Goal: Task Accomplishment & Management: Manage account settings

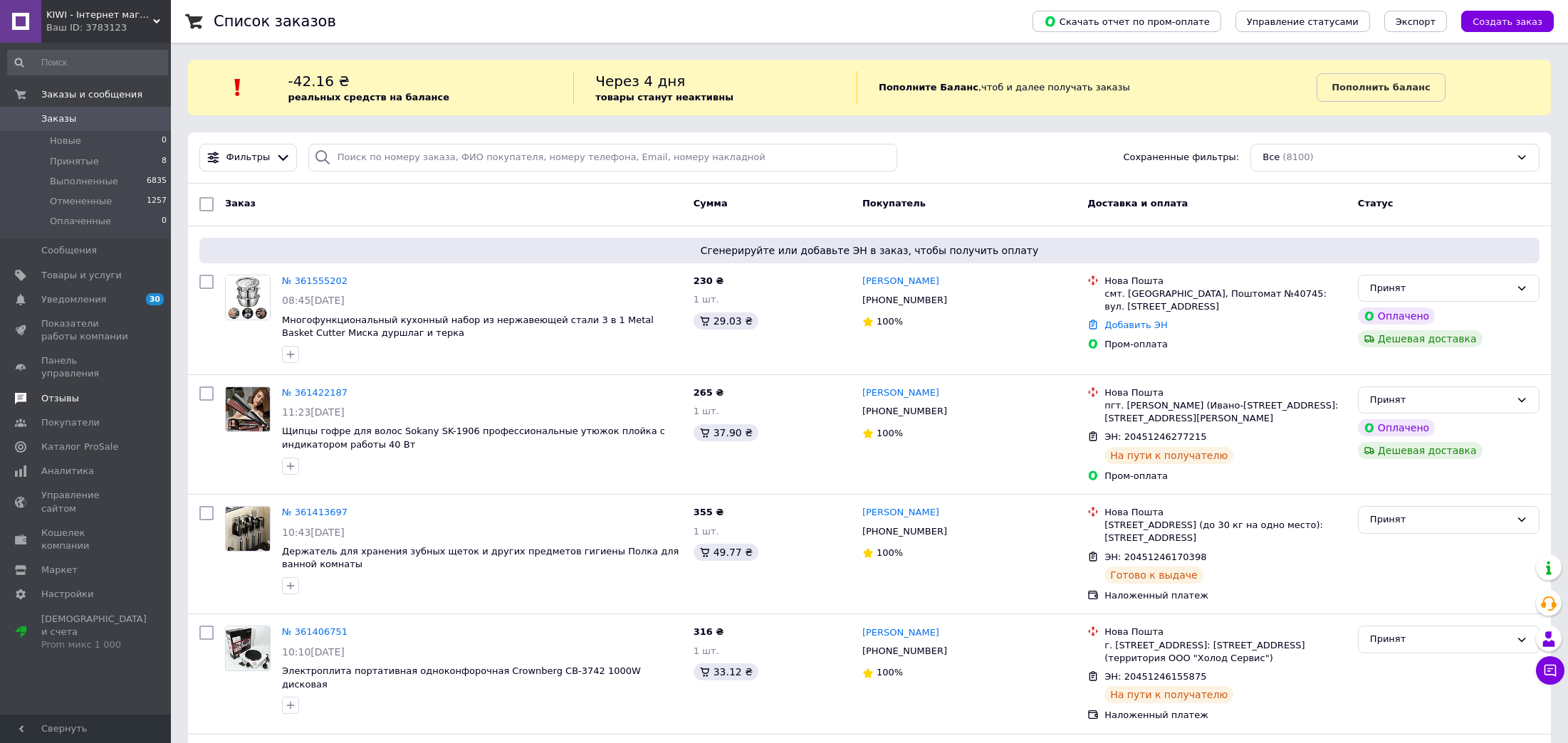
click at [68, 386] on link "Отзывы" at bounding box center [87, 398] width 175 height 24
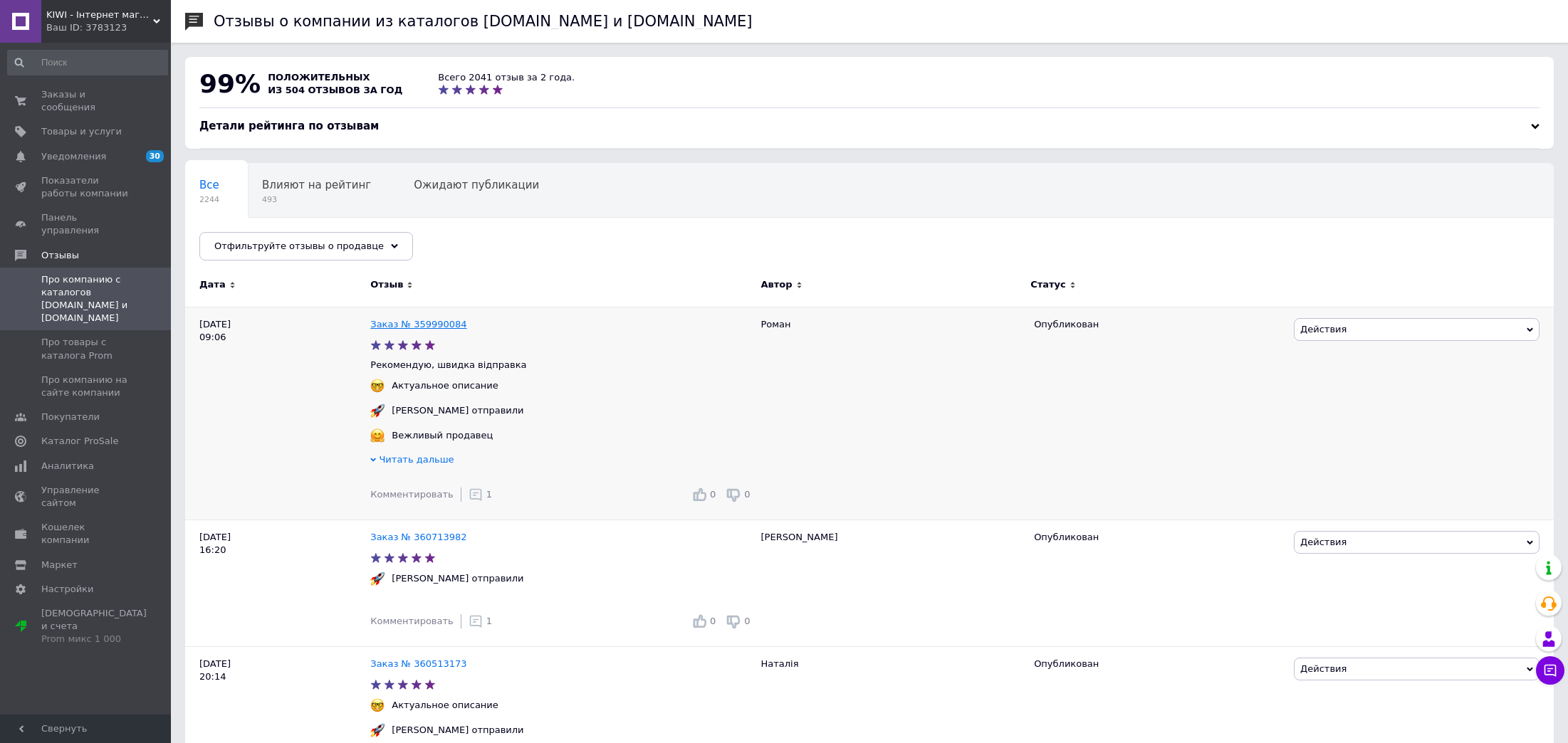
click at [420, 329] on link "Заказ № 359990084" at bounding box center [418, 324] width 96 height 10
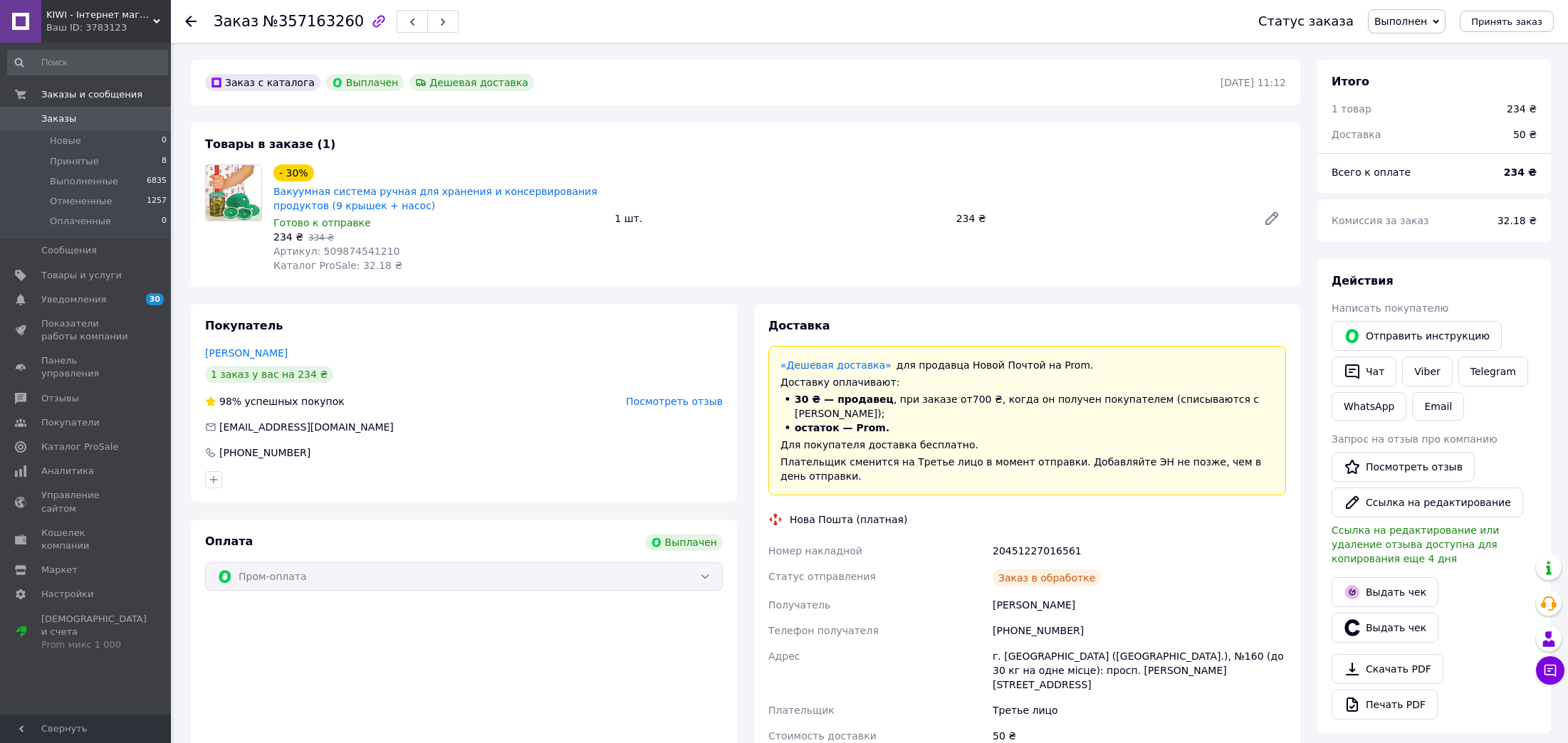
scroll to position [45, 0]
click at [319, 18] on span "№357163260" at bounding box center [313, 21] width 101 height 17
copy span "357163260"
click at [137, 119] on span "0" at bounding box center [151, 118] width 39 height 13
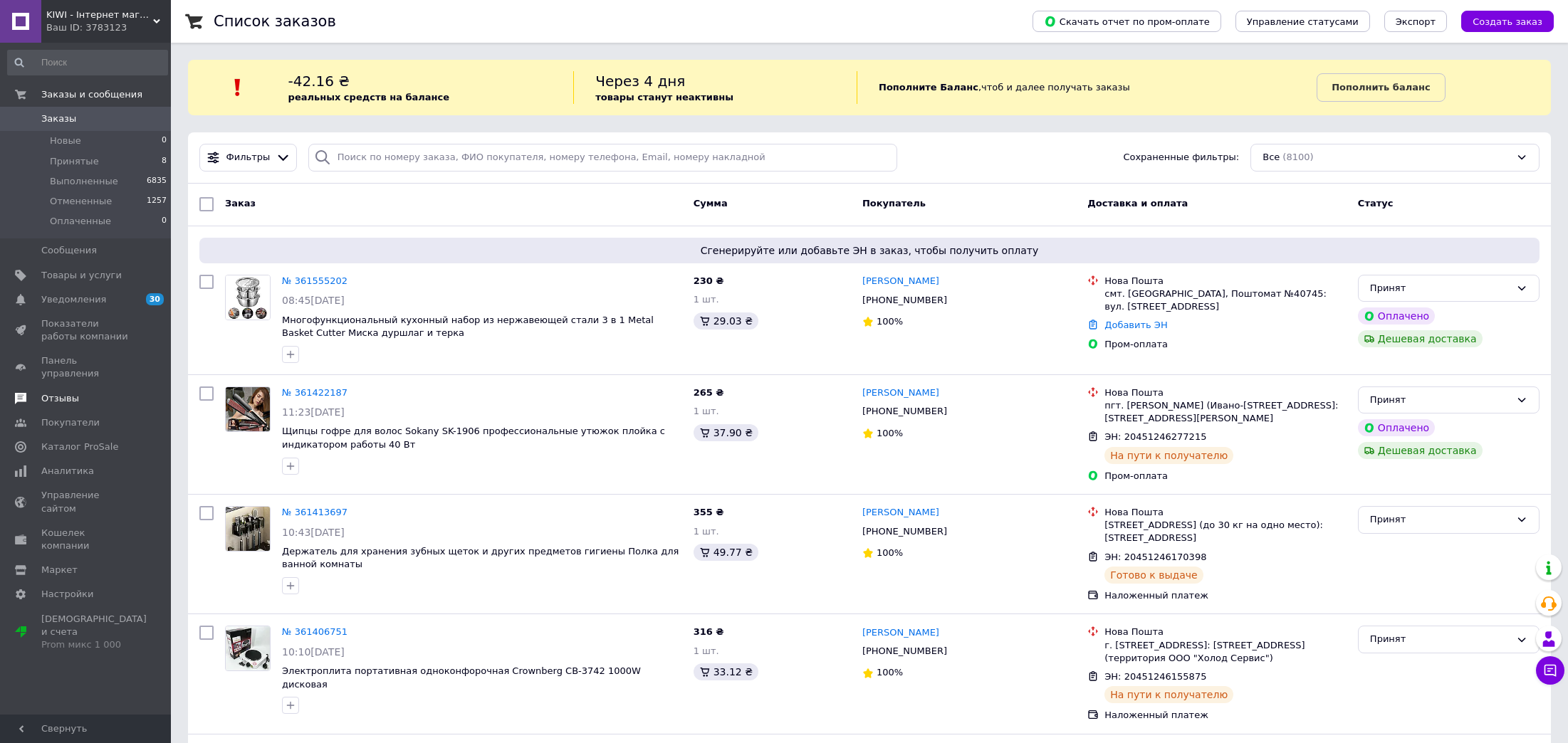
click at [79, 386] on link "Отзывы" at bounding box center [87, 398] width 175 height 24
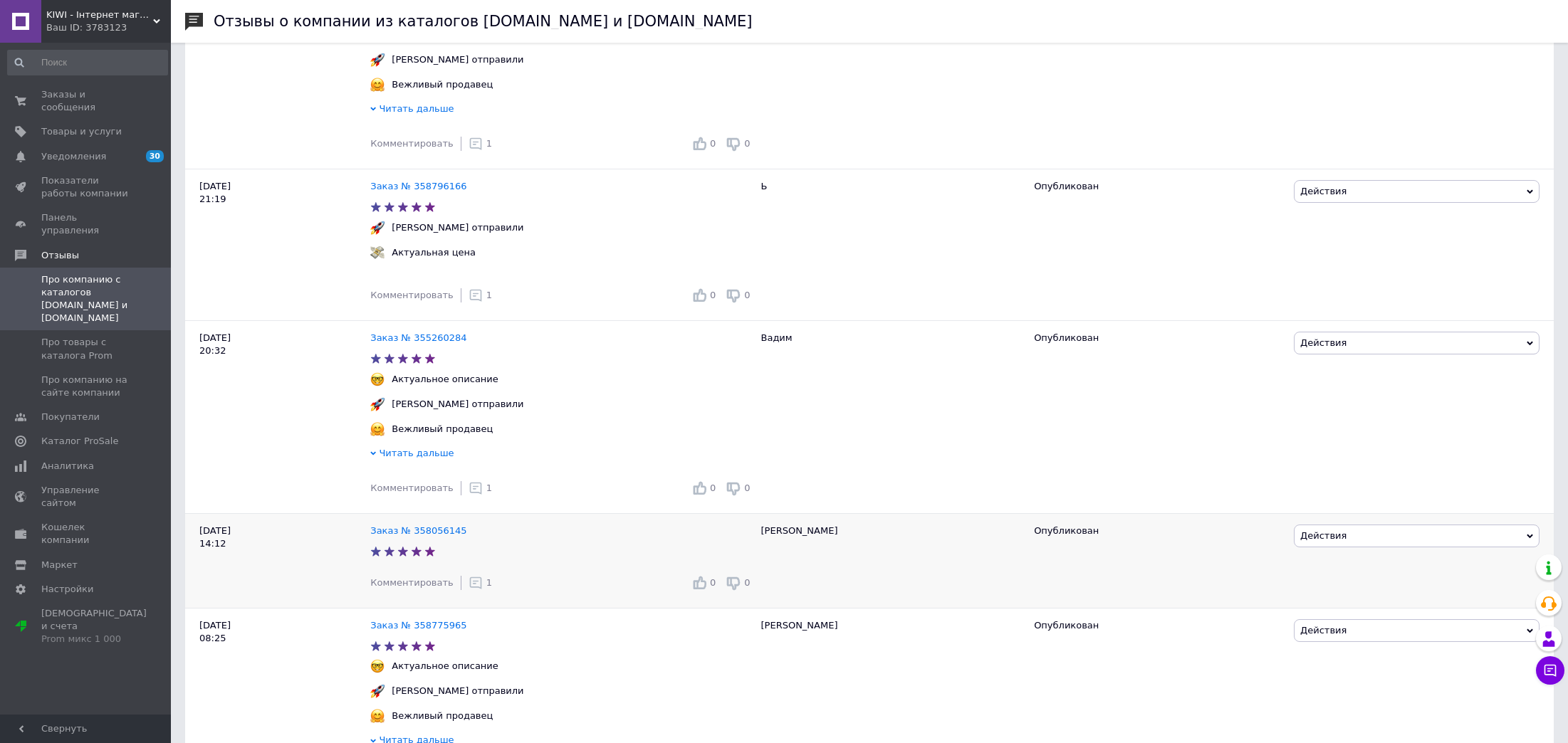
scroll to position [3117, 0]
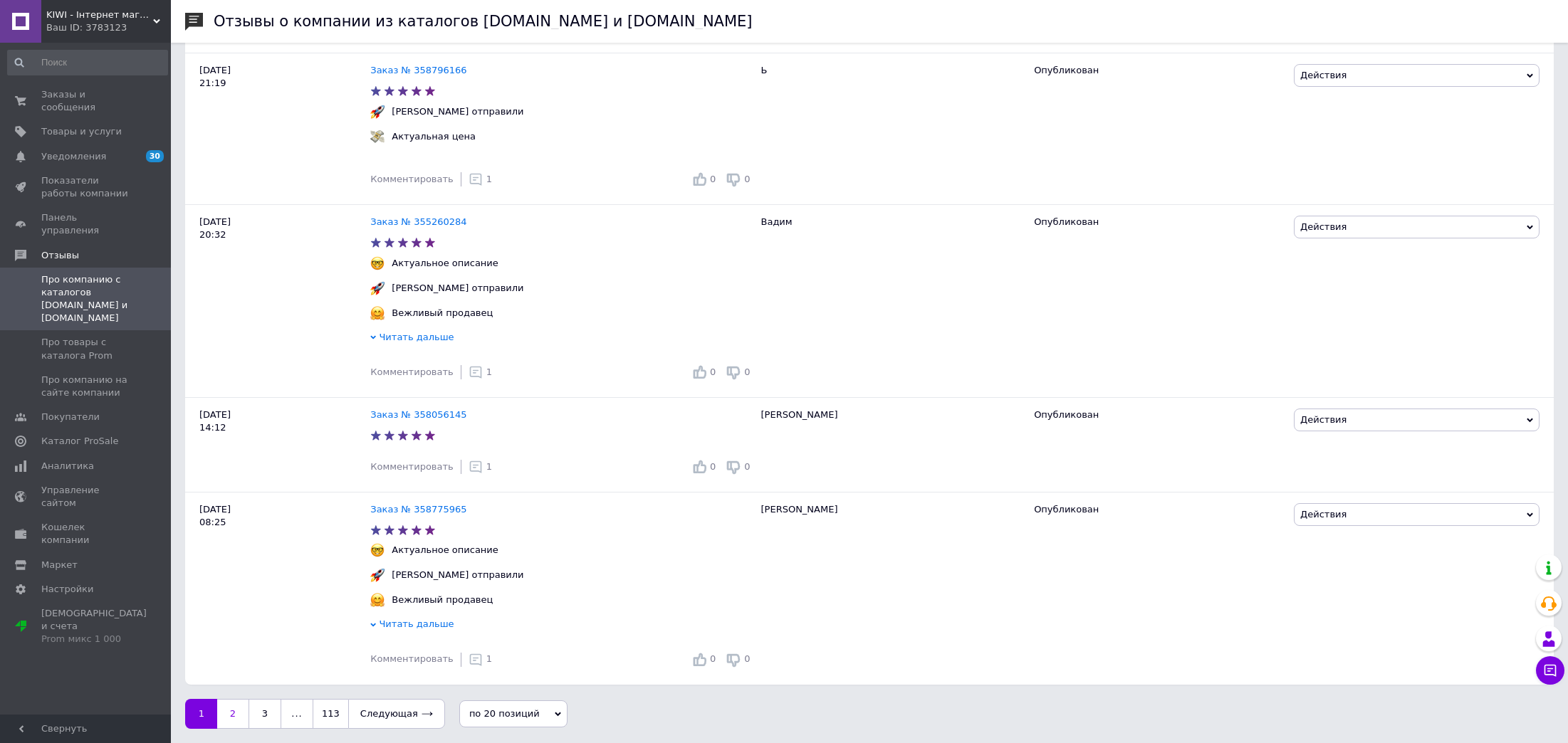
click at [239, 717] on link "2" at bounding box center [233, 713] width 31 height 30
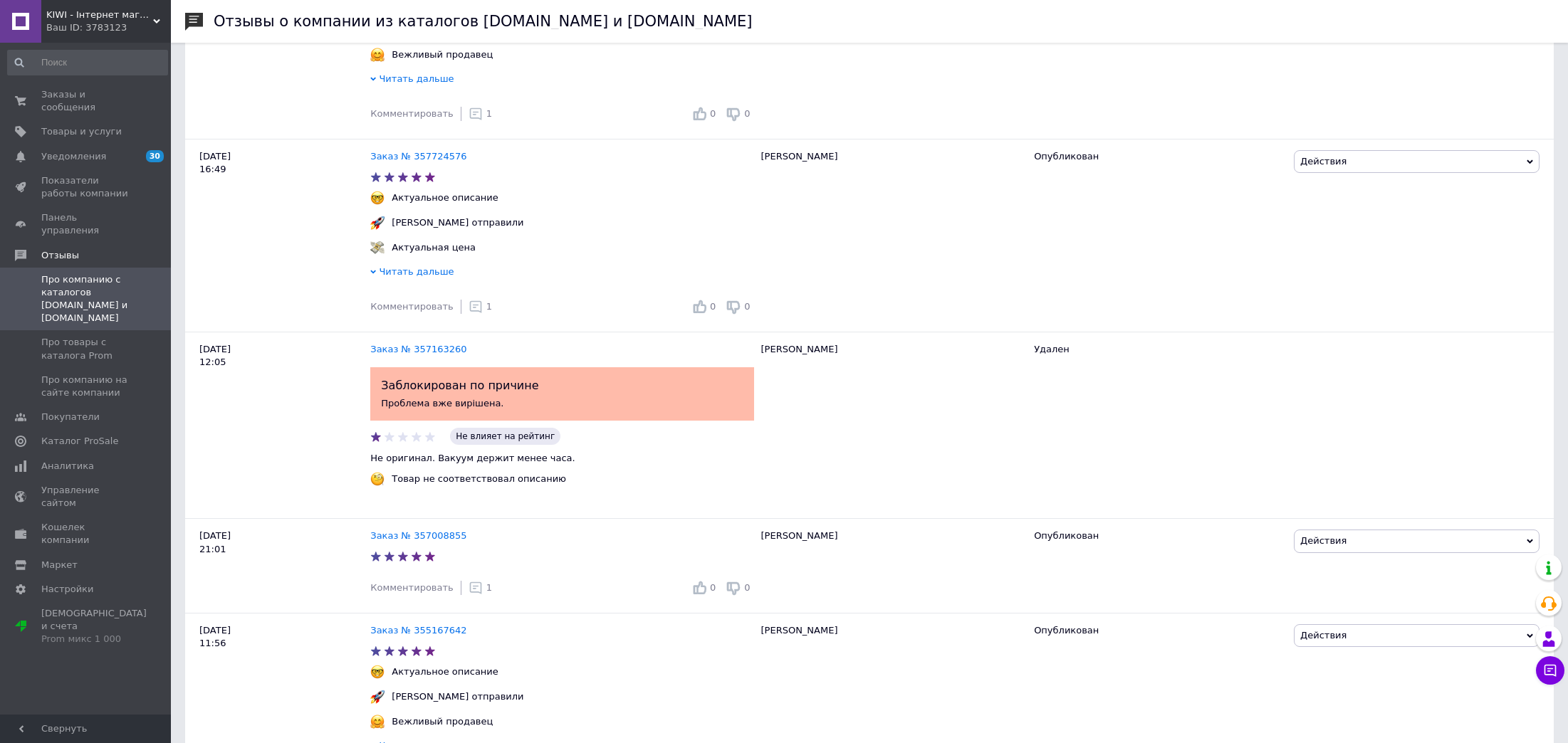
scroll to position [1609, 0]
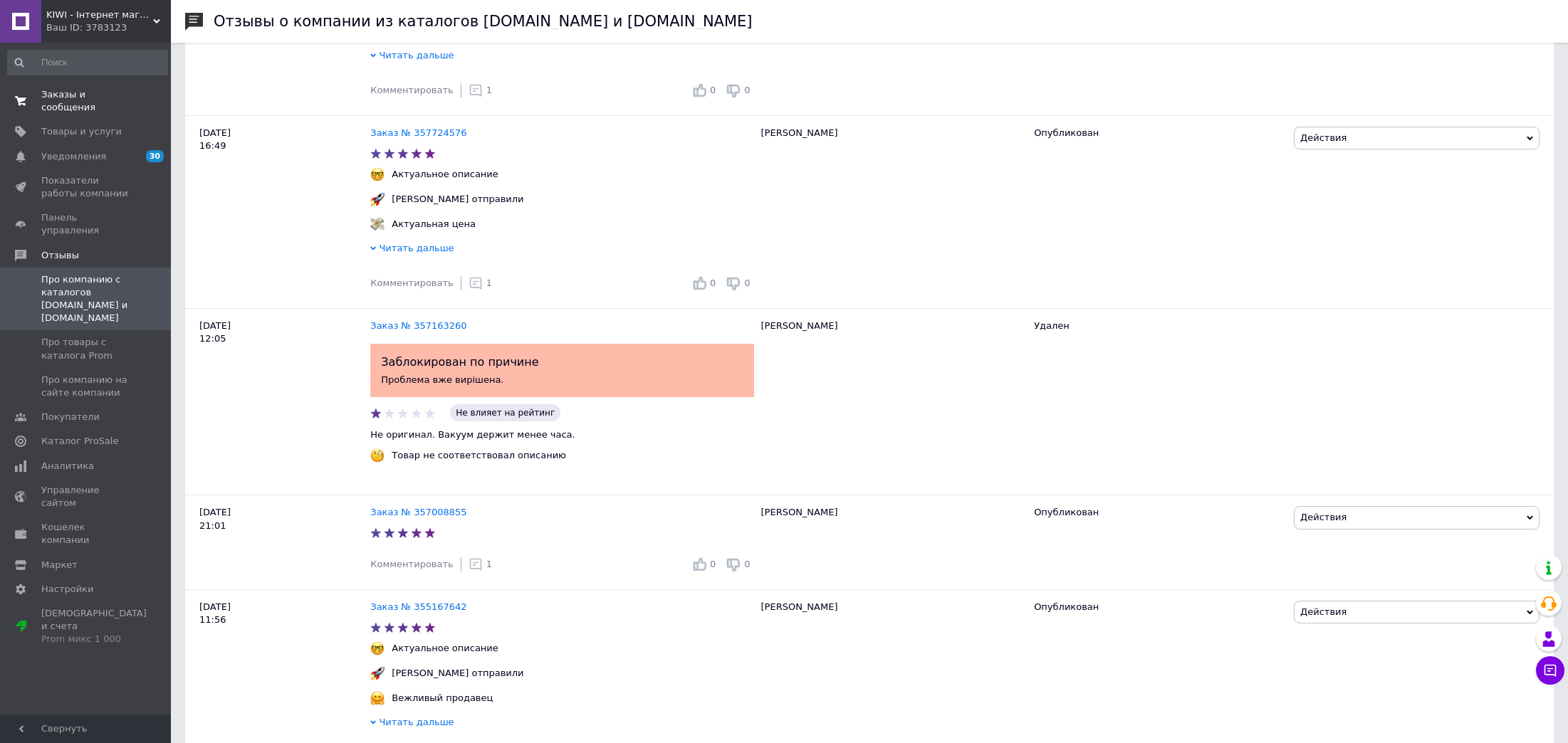
click at [89, 99] on span "Заказы и сообщения" at bounding box center [86, 100] width 90 height 26
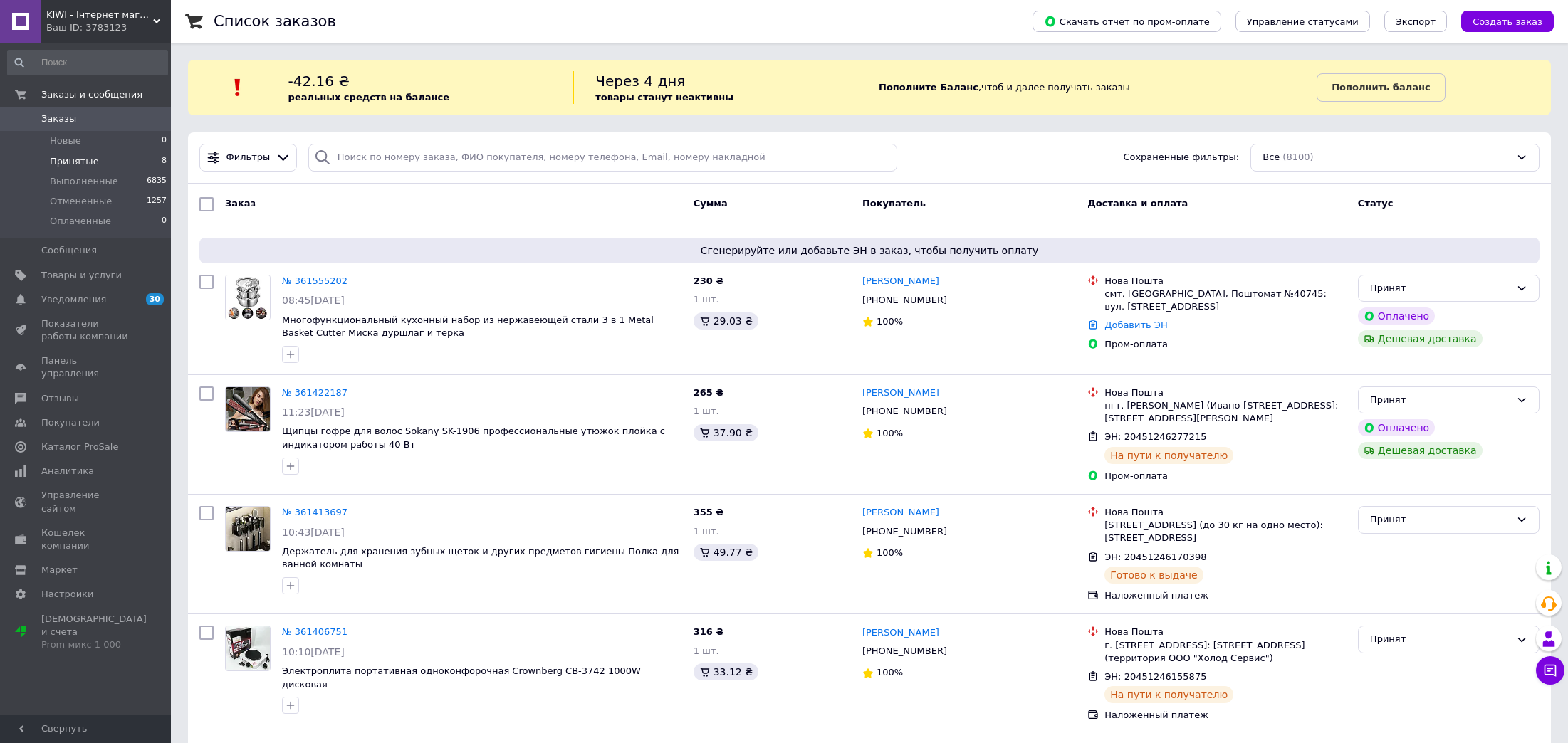
click at [117, 165] on li "Принятые 8" at bounding box center [87, 161] width 175 height 20
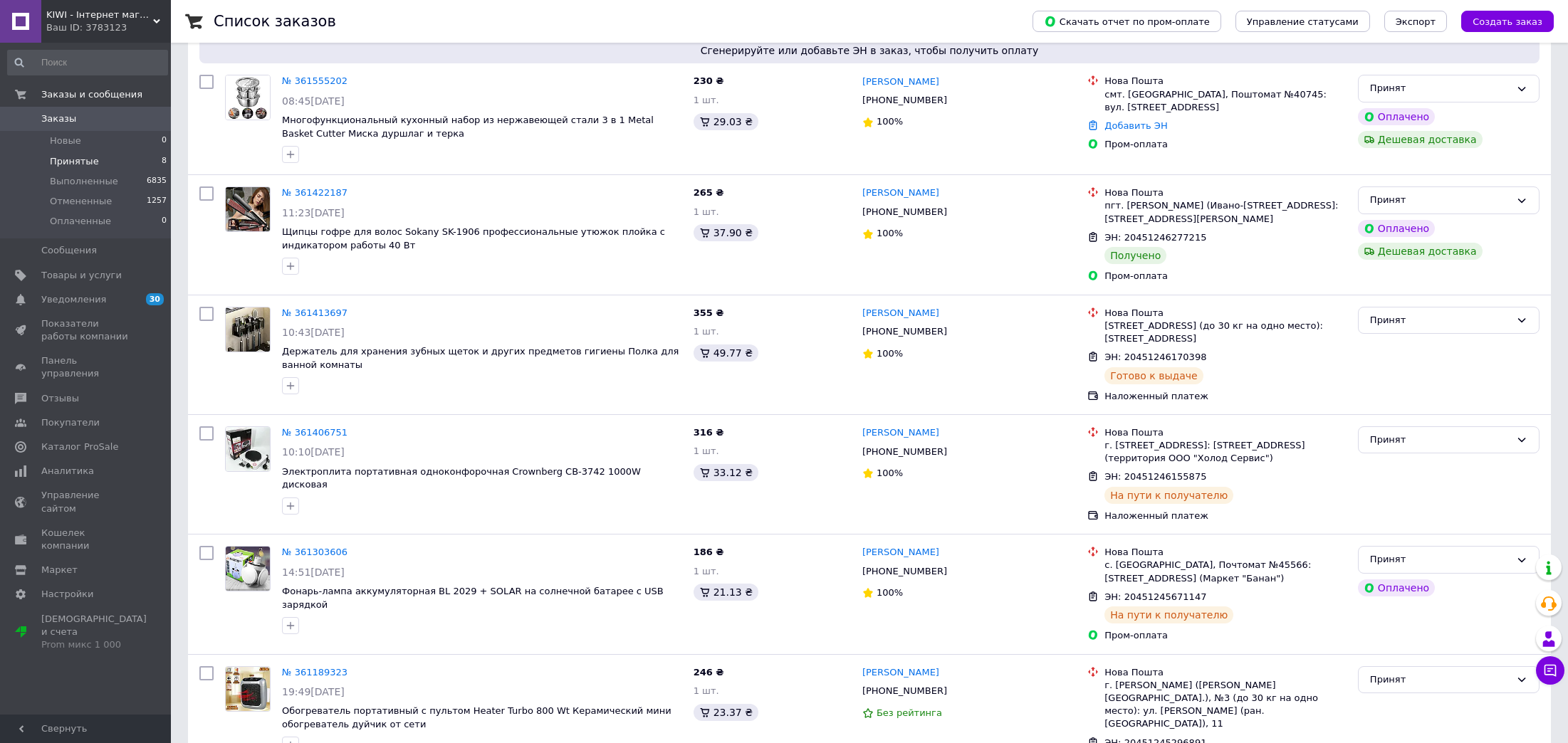
scroll to position [538, 0]
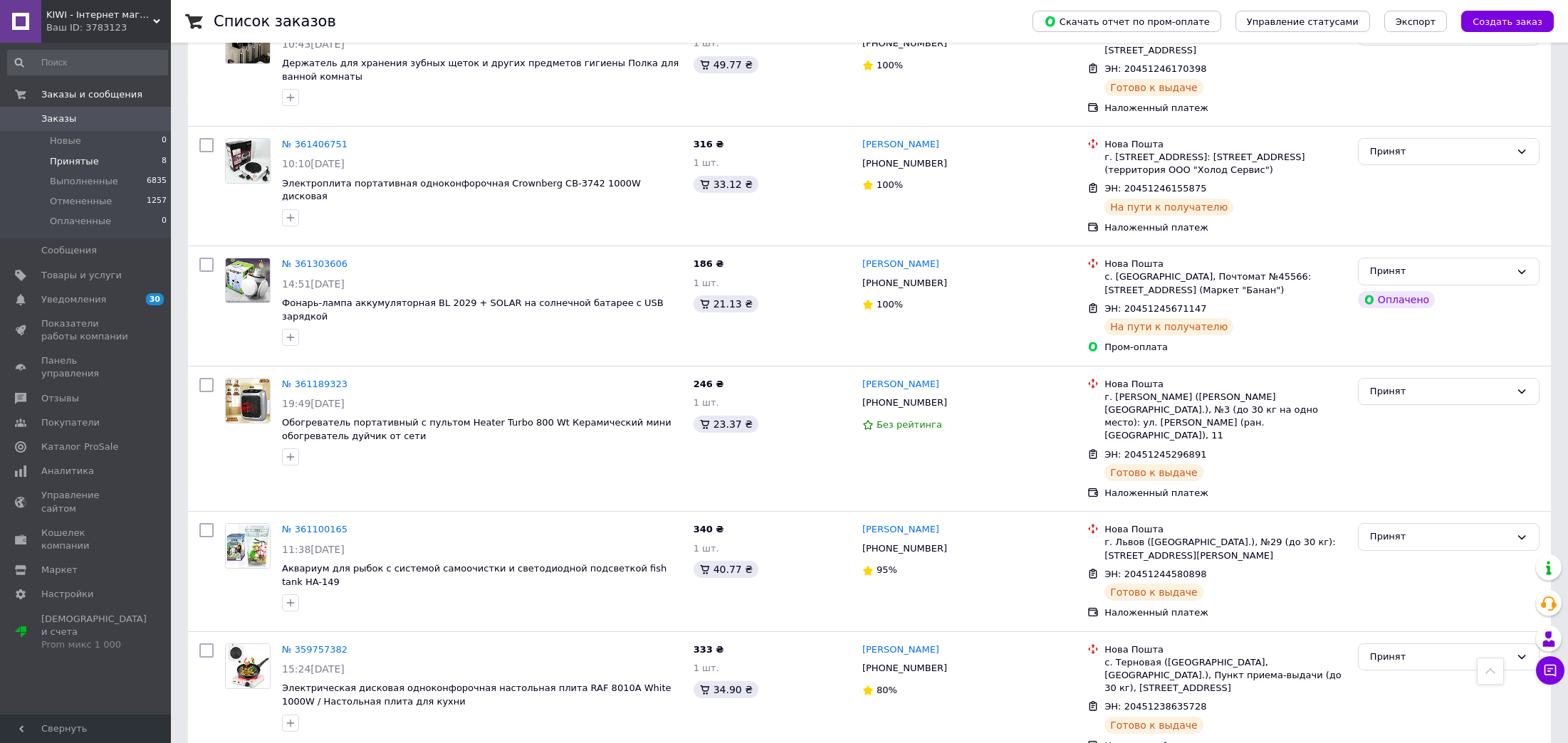
click at [107, 123] on span "Заказы" at bounding box center [86, 118] width 90 height 13
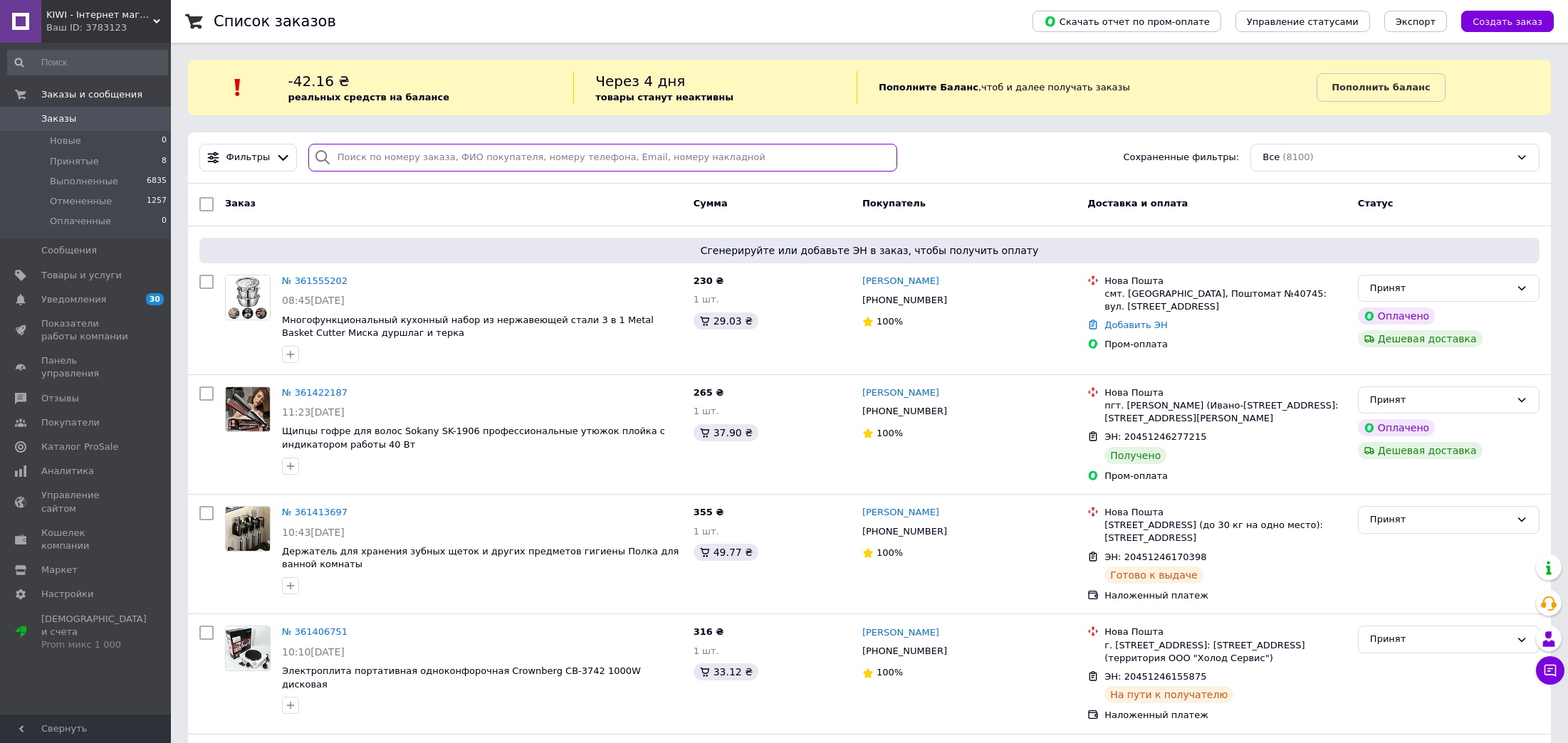
click at [343, 149] on input "search" at bounding box center [603, 158] width 590 height 28
paste input "побережник"
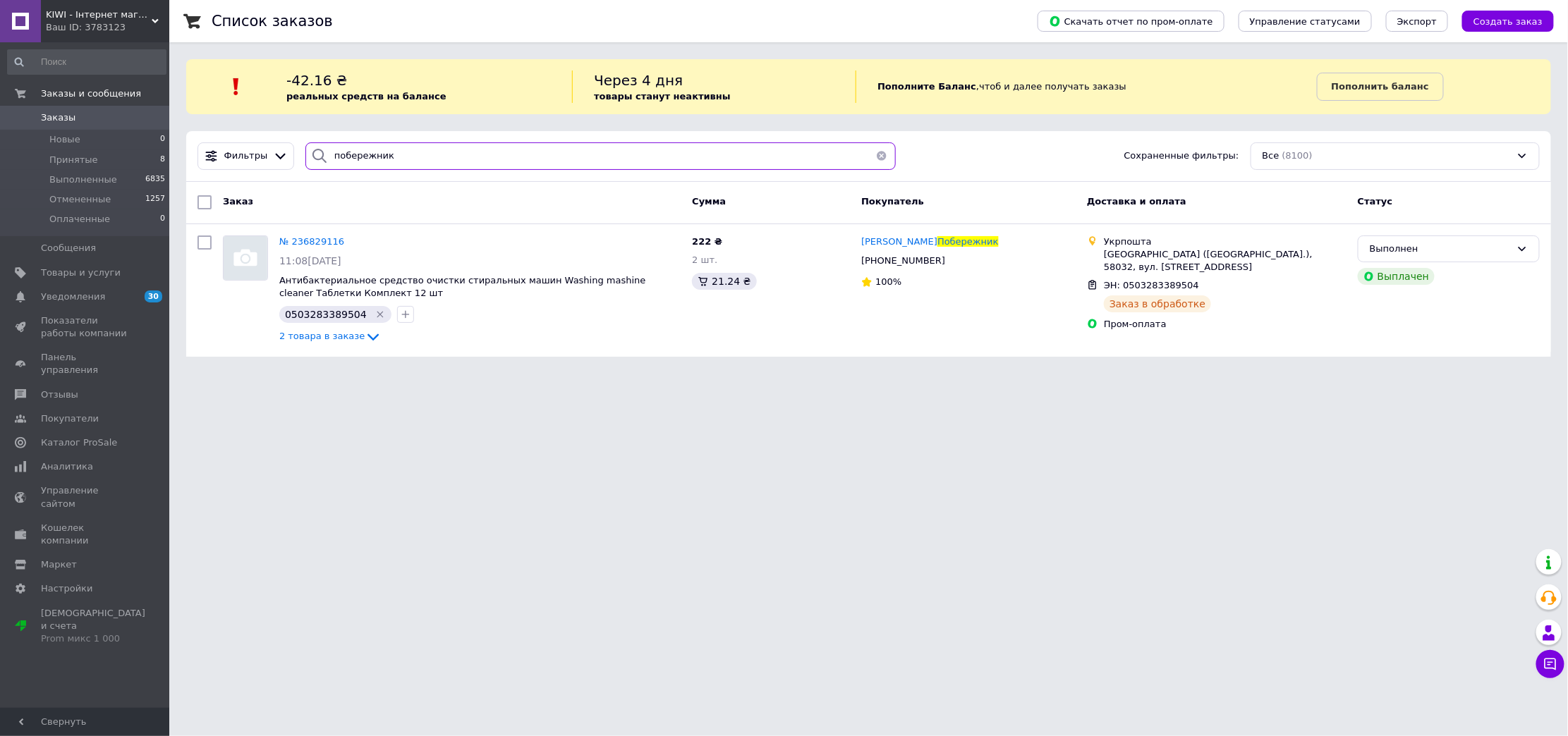
type input "побережник"
click at [108, 116] on span "Заказы" at bounding box center [86, 117] width 89 height 12
